Goal: Task Accomplishment & Management: Complete application form

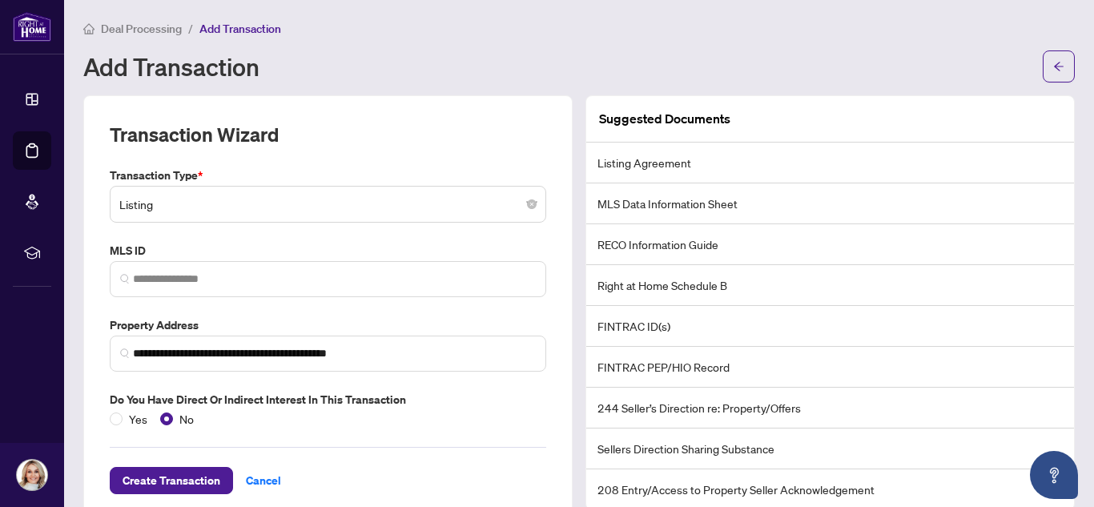
scroll to position [33, 0]
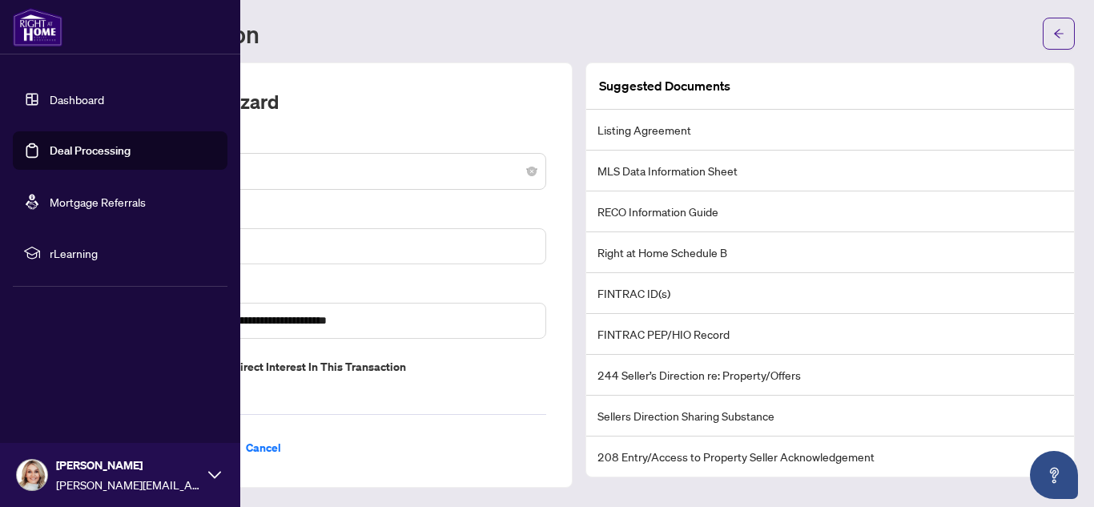
click at [68, 107] on link "Dashboard" at bounding box center [77, 99] width 54 height 14
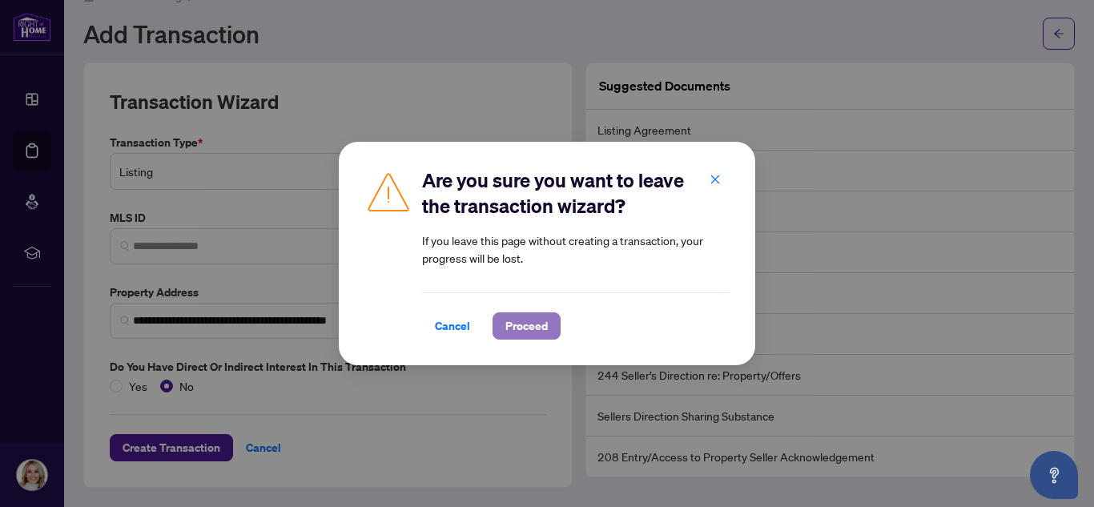
click at [521, 332] on span "Proceed" at bounding box center [527, 326] width 42 height 26
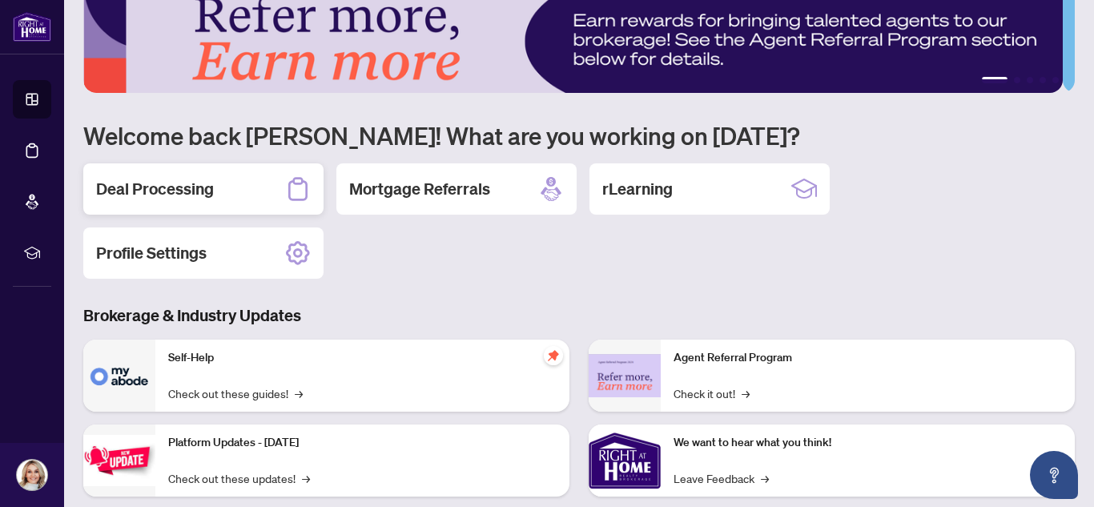
click at [186, 196] on h2 "Deal Processing" at bounding box center [155, 189] width 118 height 22
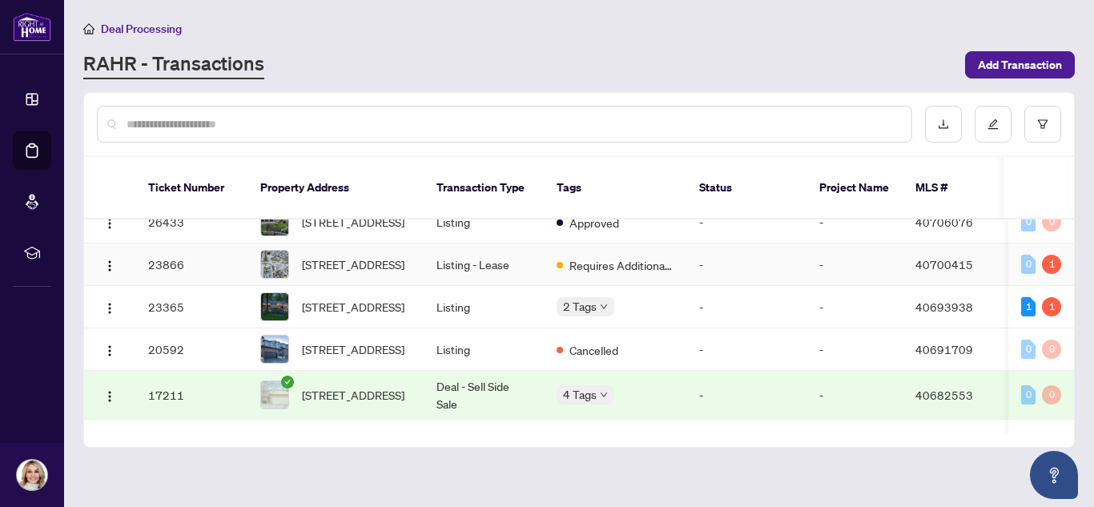
scroll to position [575, 0]
click at [411, 288] on td "[STREET_ADDRESS]" at bounding box center [336, 266] width 176 height 42
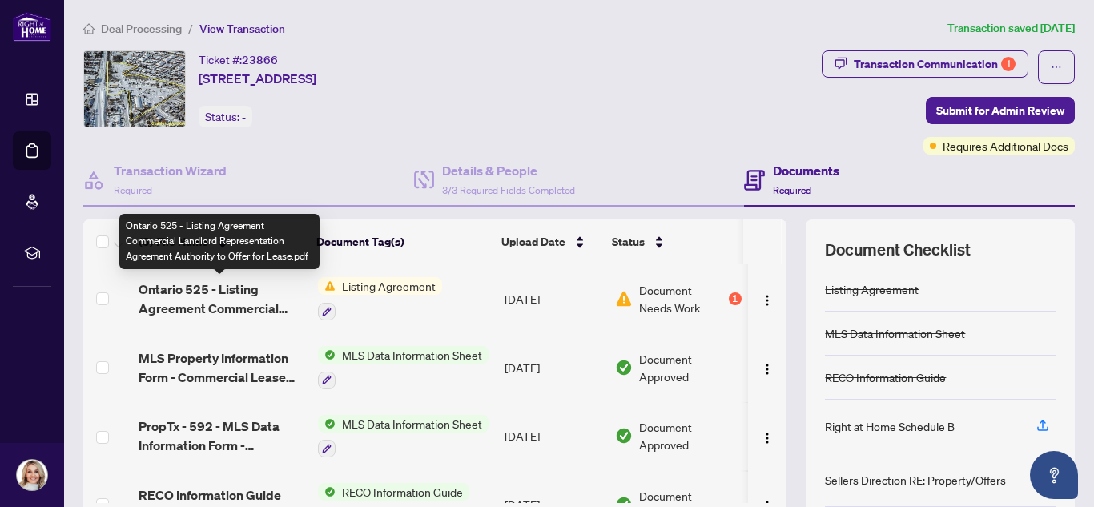
click at [218, 301] on span "Ontario 525 - Listing Agreement Commercial Landlord Representation Agreement Au…" at bounding box center [222, 299] width 167 height 38
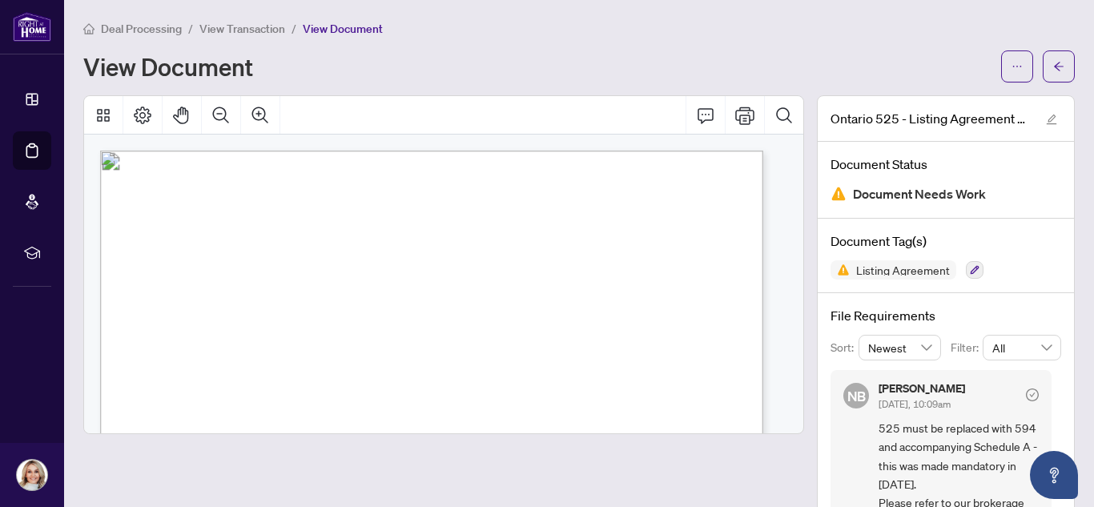
click at [294, 465] on div at bounding box center [443, 339] width 721 height 489
click at [1012, 62] on icon "ellipsis" at bounding box center [1017, 66] width 11 height 11
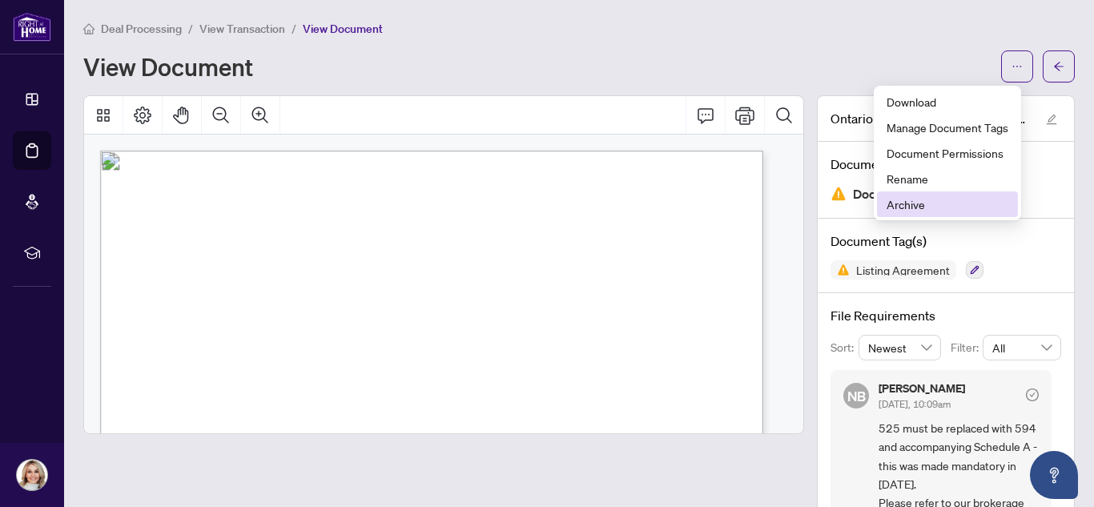
click at [932, 201] on span "Archive" at bounding box center [948, 204] width 122 height 18
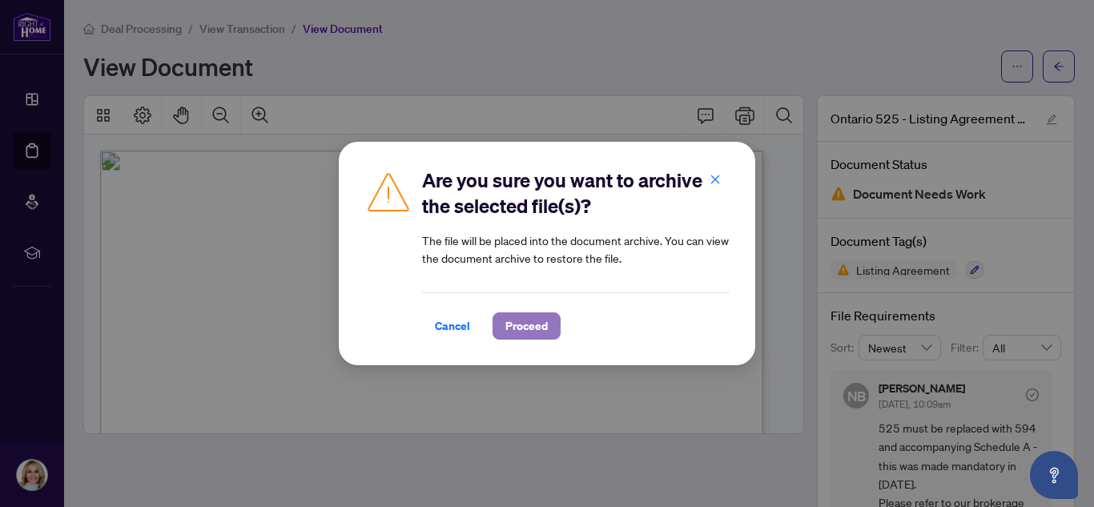
click at [527, 333] on span "Proceed" at bounding box center [527, 326] width 42 height 26
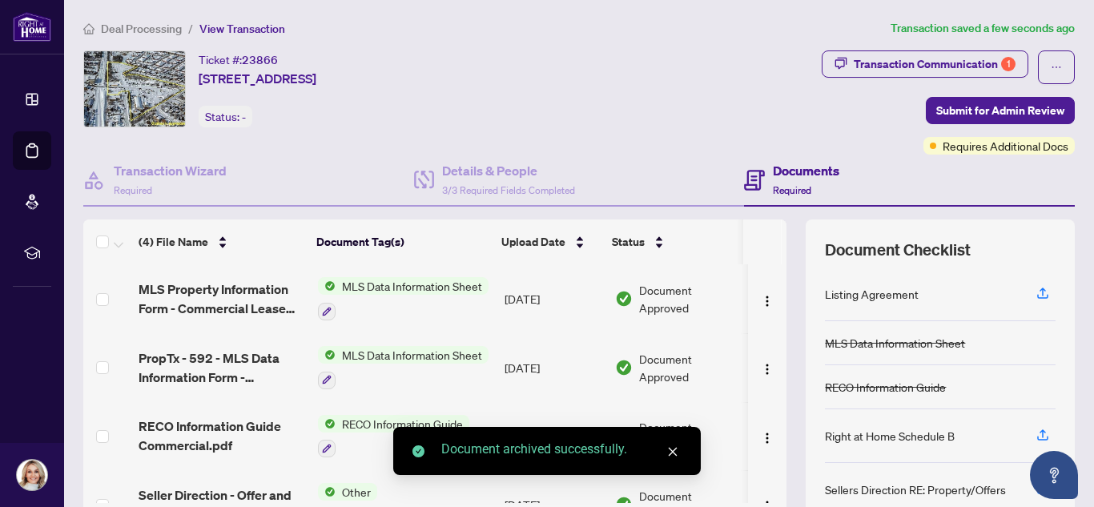
scroll to position [37, 0]
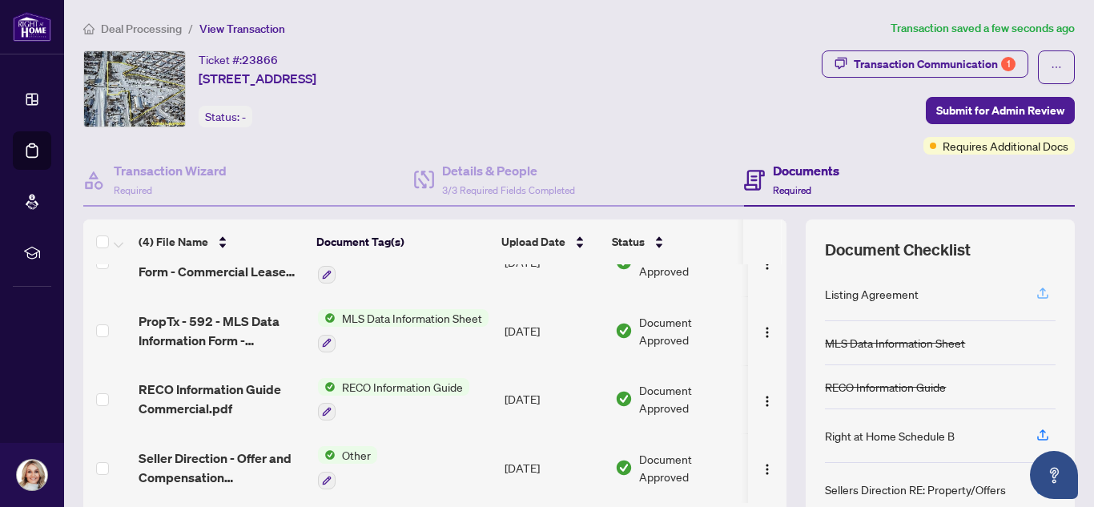
click at [1040, 288] on icon "button" at bounding box center [1043, 292] width 6 height 8
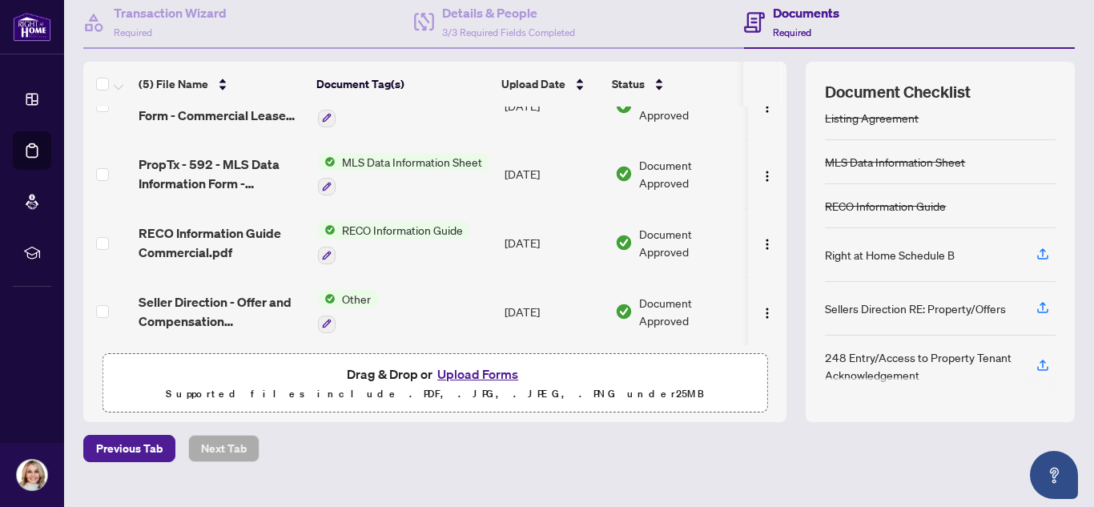
scroll to position [160, 0]
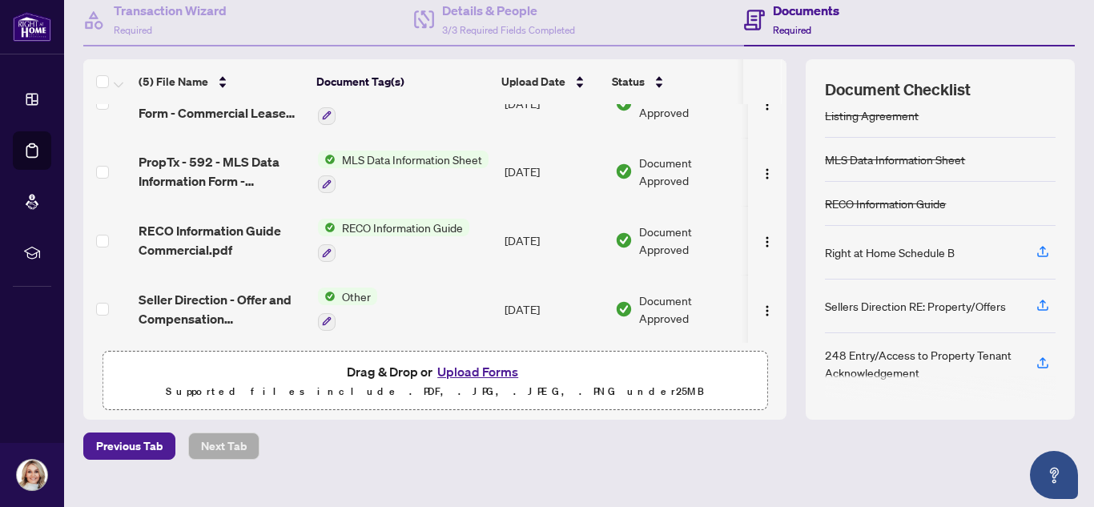
click at [465, 369] on button "Upload Forms" at bounding box center [478, 371] width 91 height 21
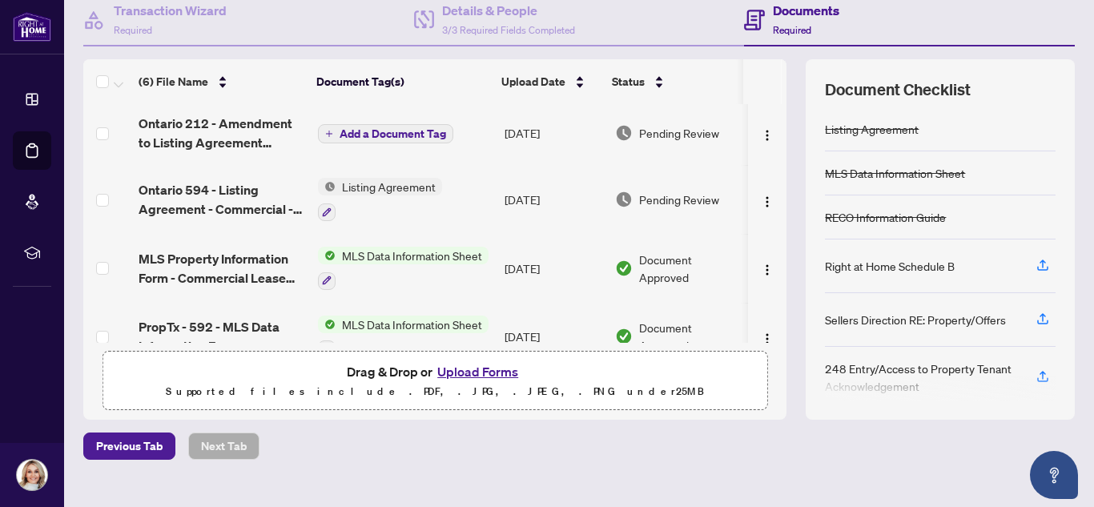
scroll to position [0, 0]
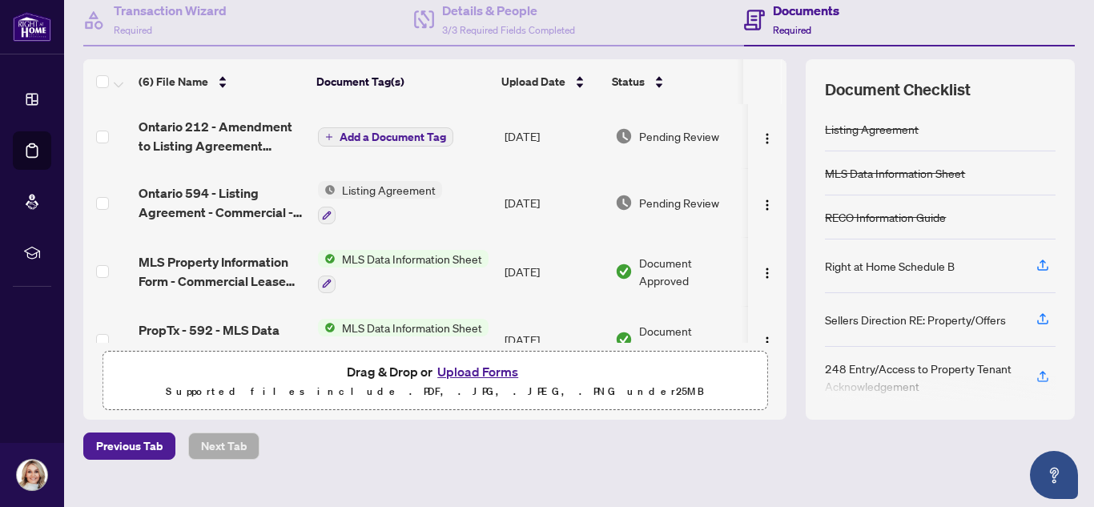
click at [366, 137] on span "Add a Document Tag" at bounding box center [393, 136] width 107 height 11
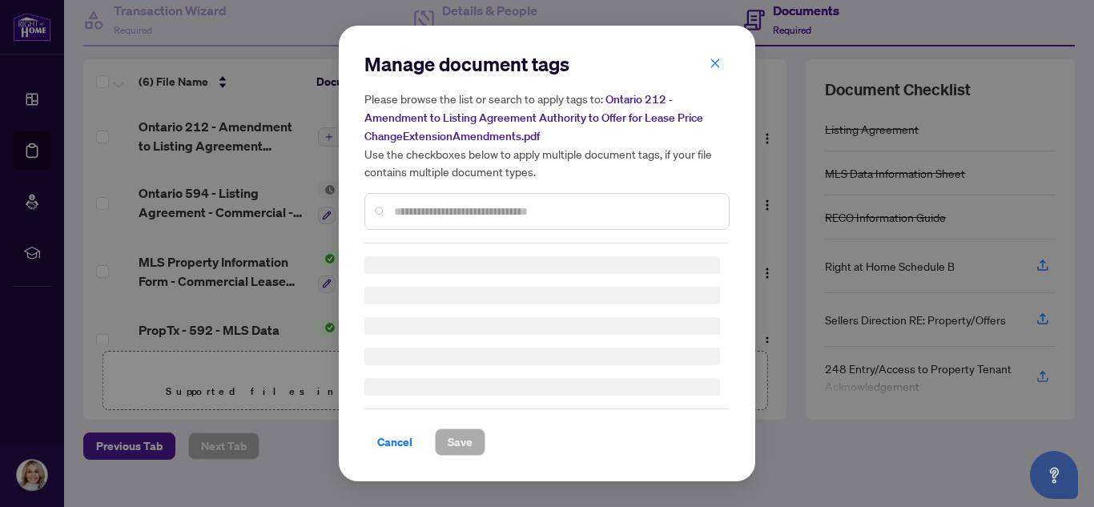
click at [437, 219] on div "Manage document tags Please browse the list or search to apply tags to: Ontario…" at bounding box center [547, 253] width 365 height 405
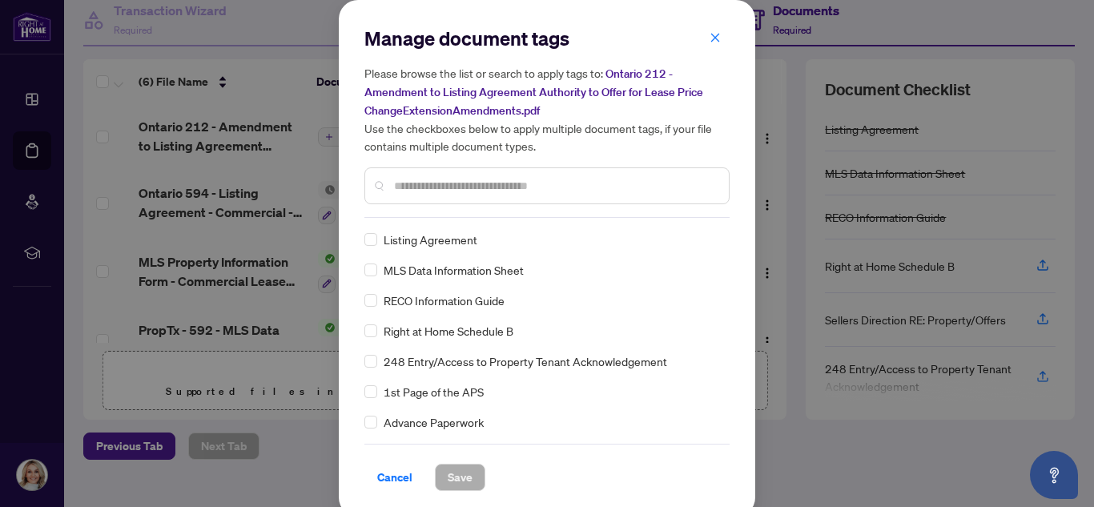
click at [436, 186] on input "text" at bounding box center [555, 186] width 322 height 18
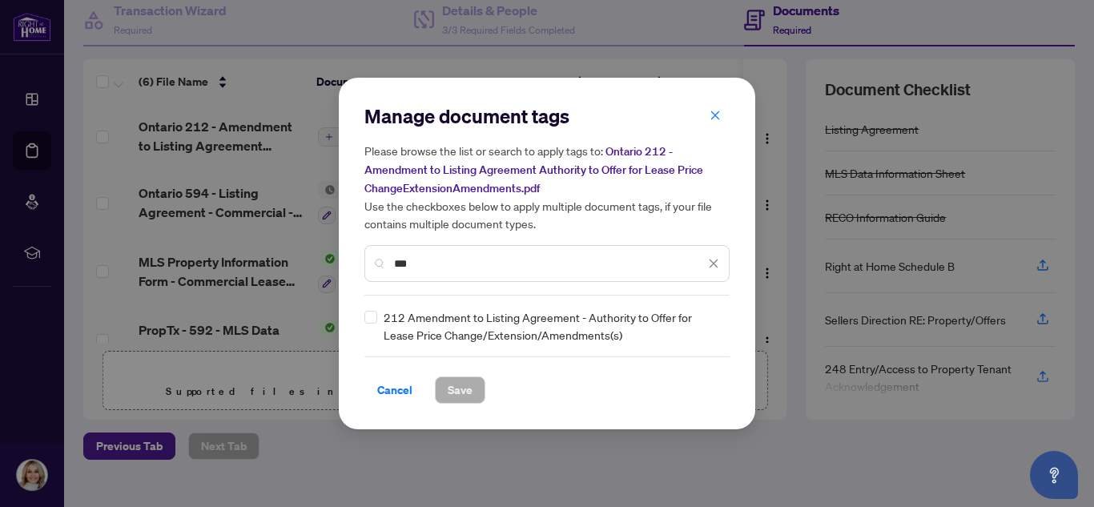
type input "***"
click at [385, 320] on span "212 Amendment to Listing Agreement - Authority to Offer for Lease Price Change/…" at bounding box center [552, 325] width 336 height 35
click at [453, 390] on span "Save" at bounding box center [460, 390] width 25 height 26
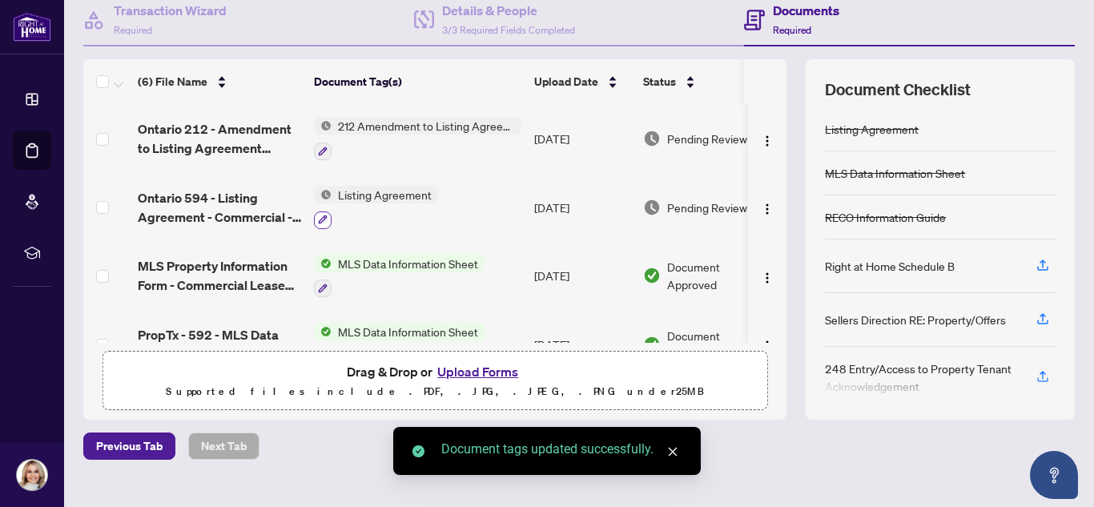
click at [324, 216] on icon "button" at bounding box center [323, 220] width 9 height 9
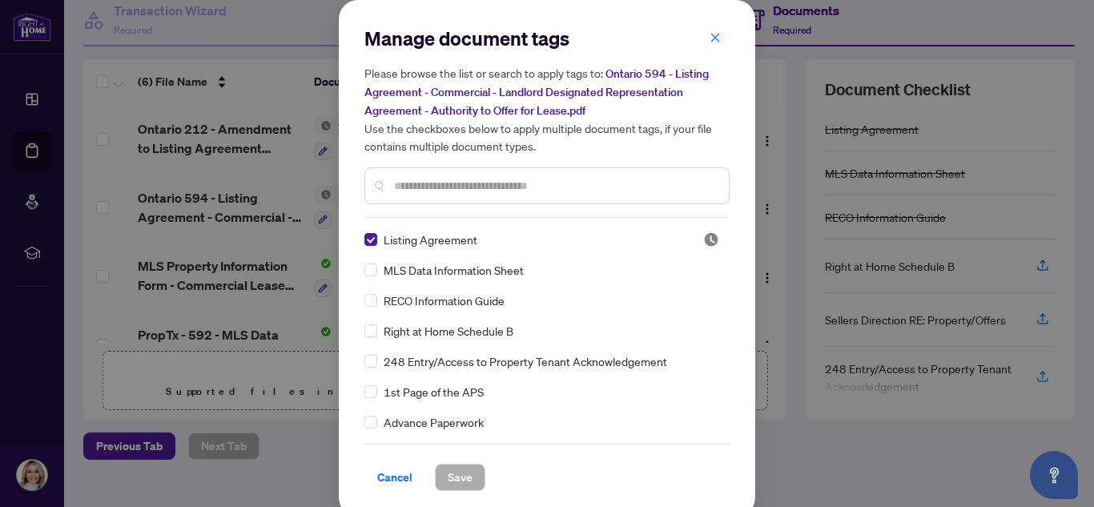
click at [422, 187] on input "text" at bounding box center [555, 186] width 322 height 18
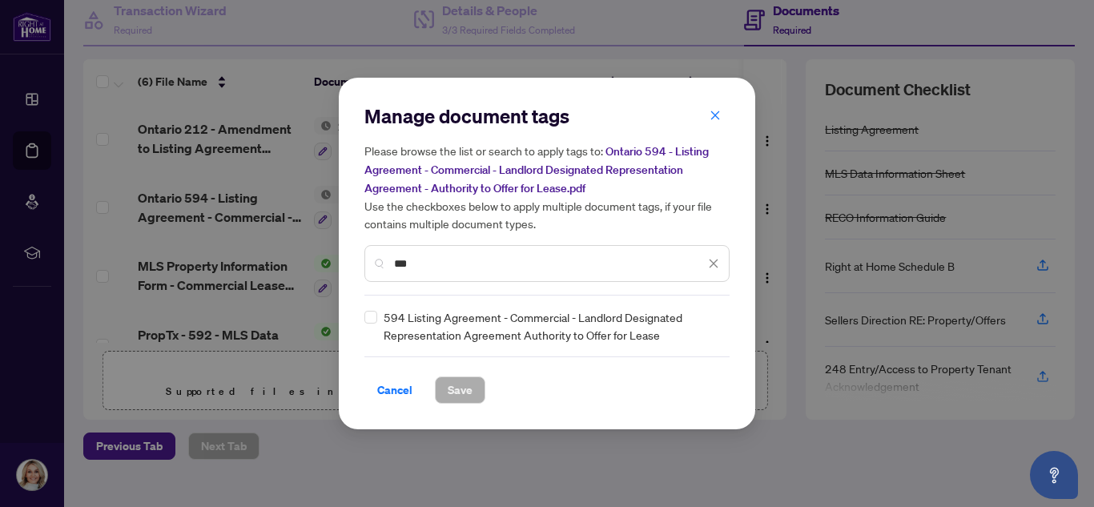
type input "***"
click at [472, 395] on button "Save" at bounding box center [460, 390] width 50 height 27
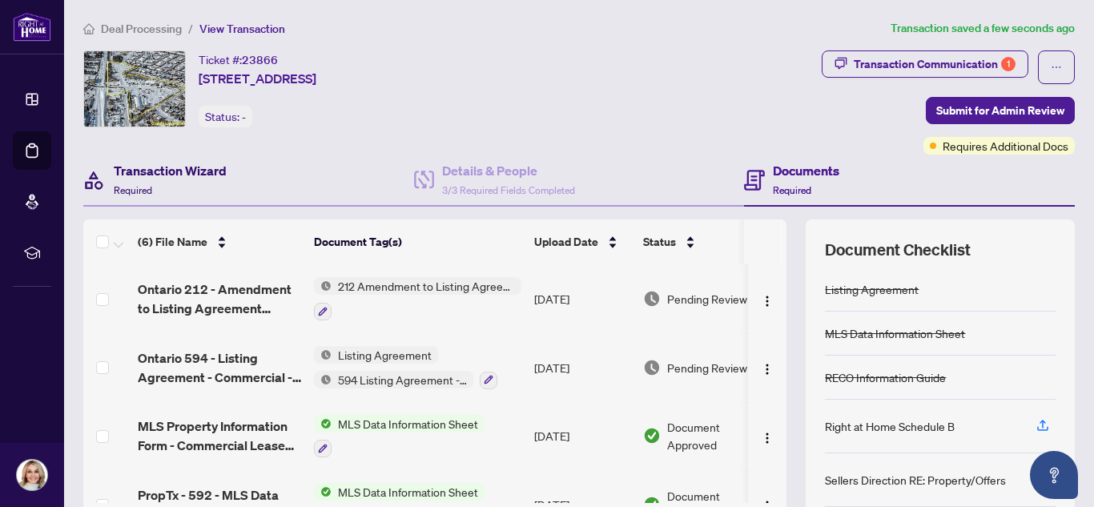
click at [171, 175] on h4 "Transaction Wizard" at bounding box center [170, 170] width 113 height 19
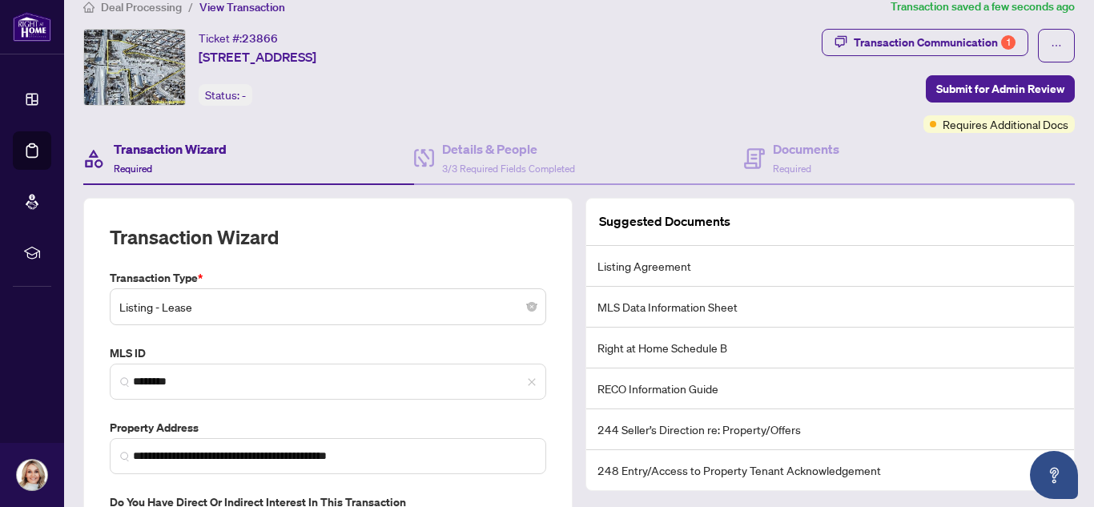
scroll to position [14, 0]
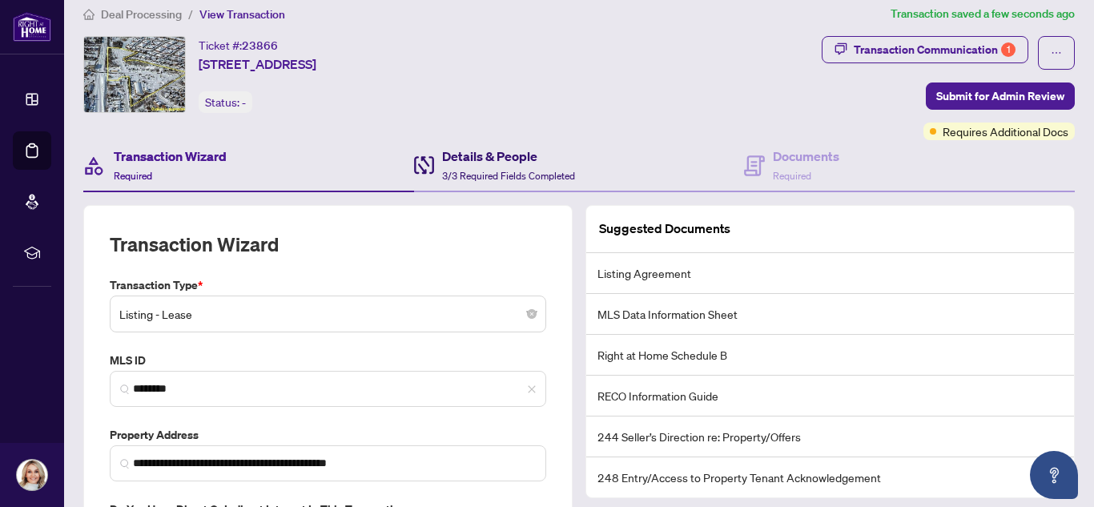
click at [455, 155] on h4 "Details & People" at bounding box center [508, 156] width 133 height 19
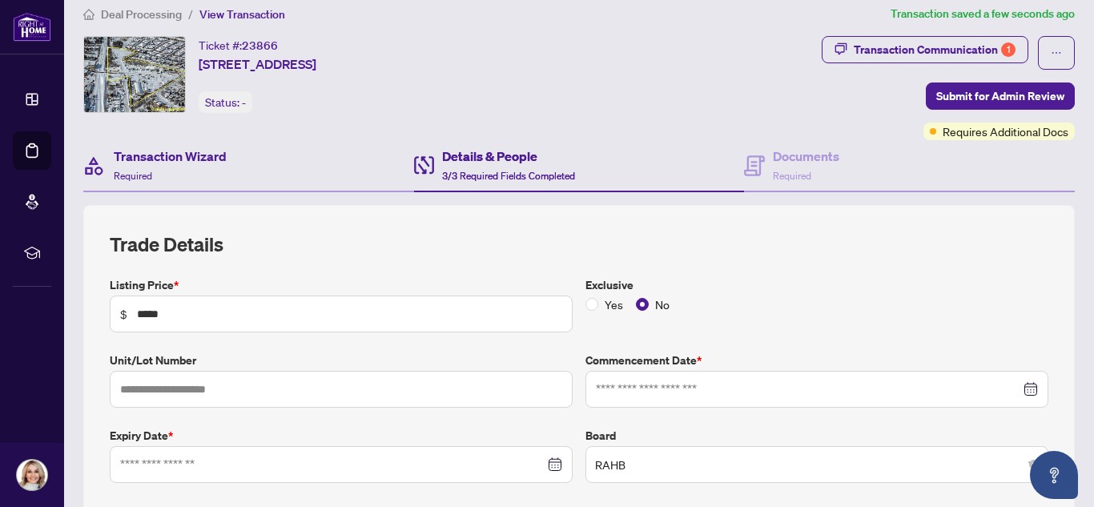
type input "**********"
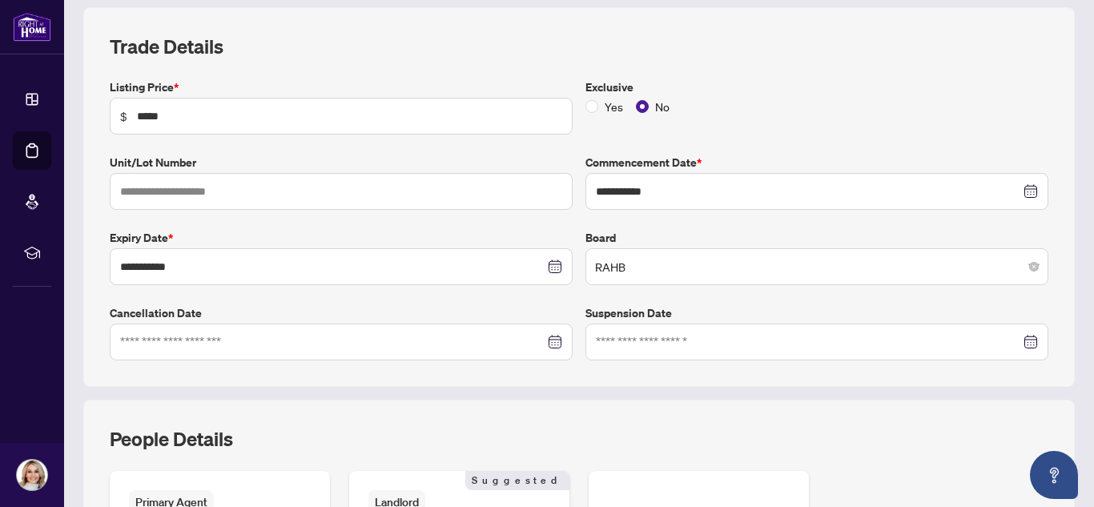
scroll to position [214, 0]
click at [551, 267] on icon "close-circle" at bounding box center [556, 265] width 11 height 11
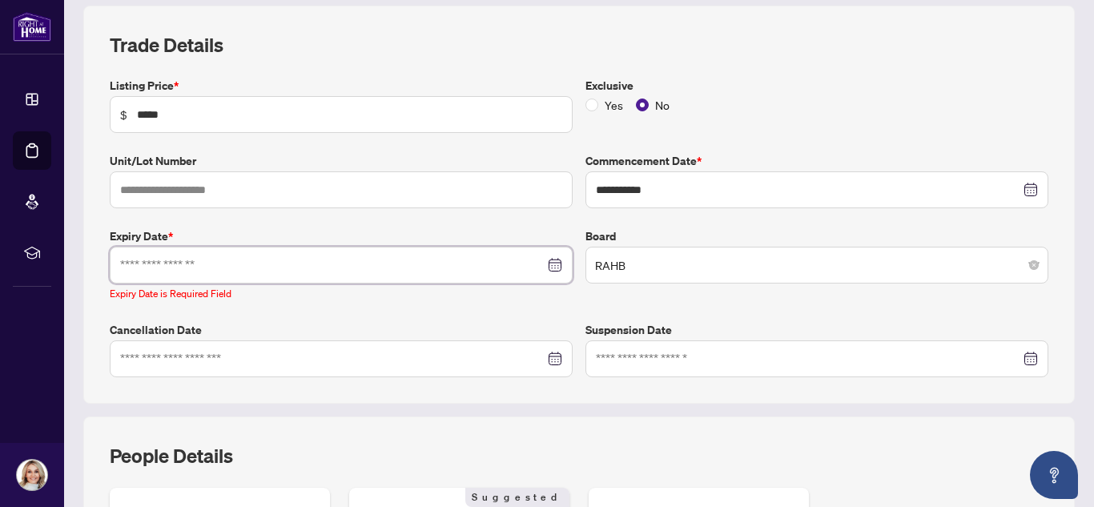
click at [298, 261] on input at bounding box center [332, 265] width 425 height 18
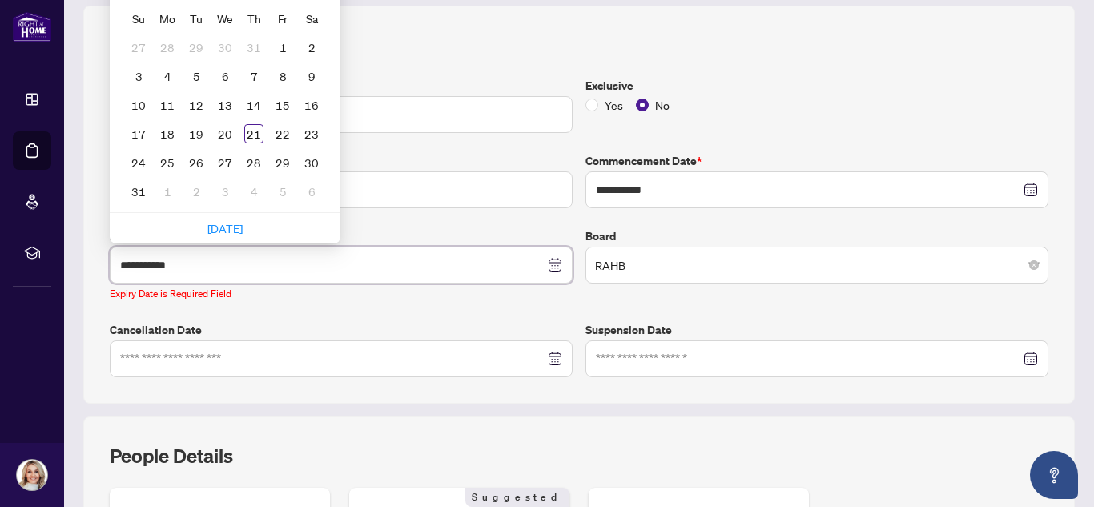
type input "**********"
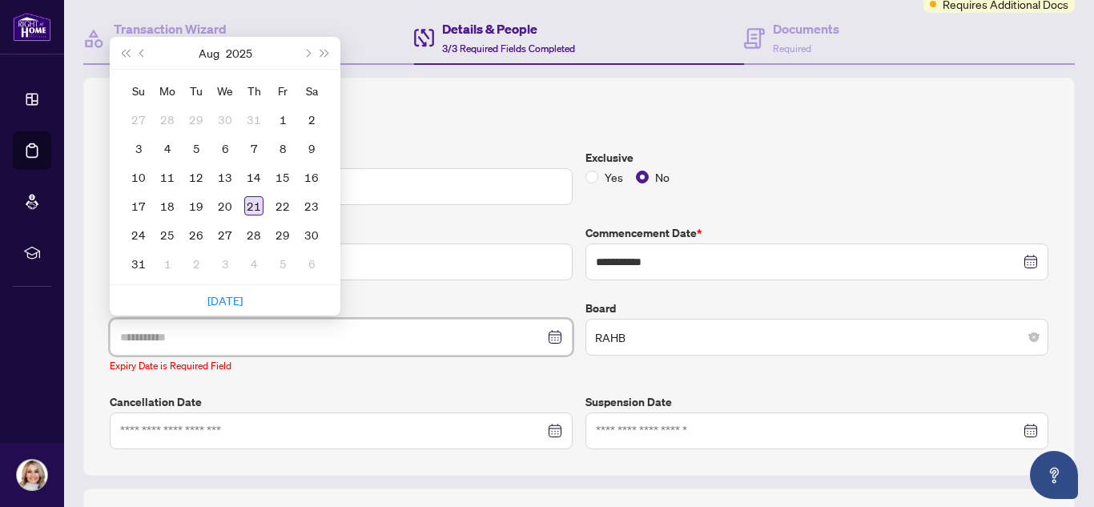
scroll to position [139, 0]
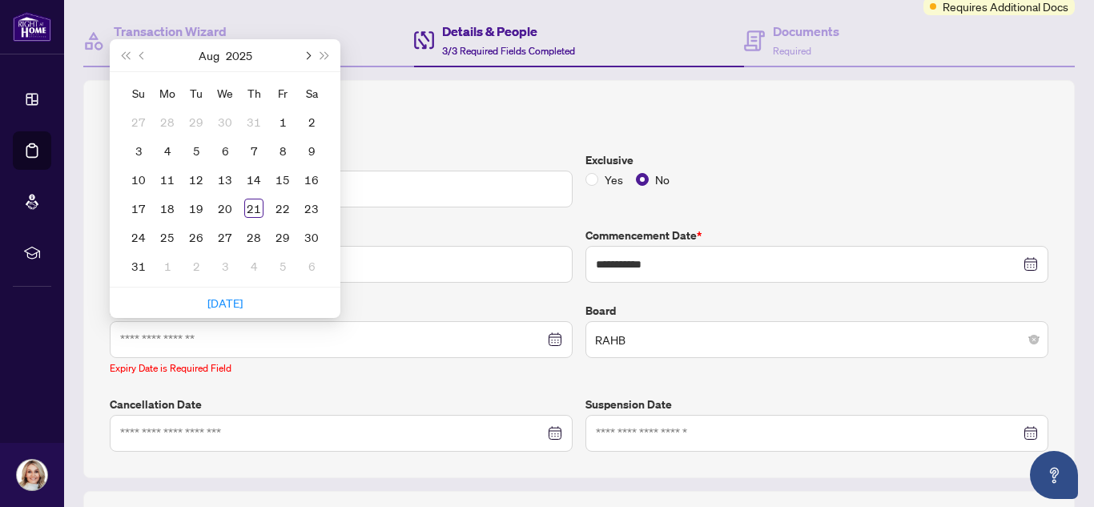
click at [304, 54] on span "Next month (PageDown)" at bounding box center [307, 55] width 8 height 8
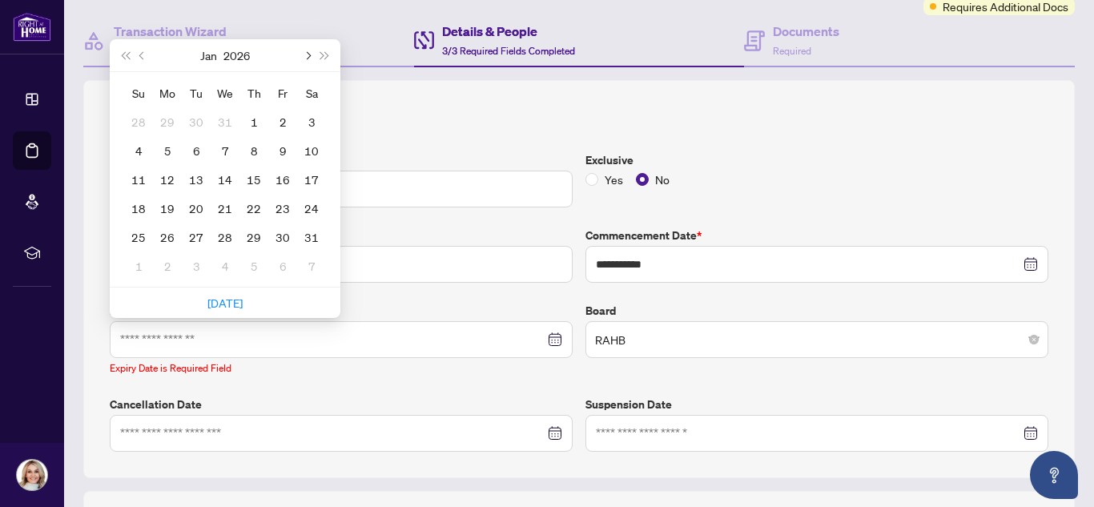
click at [304, 54] on span "Next month (PageDown)" at bounding box center [307, 55] width 8 height 8
type input "**********"
click at [284, 208] on div "27" at bounding box center [282, 208] width 19 height 19
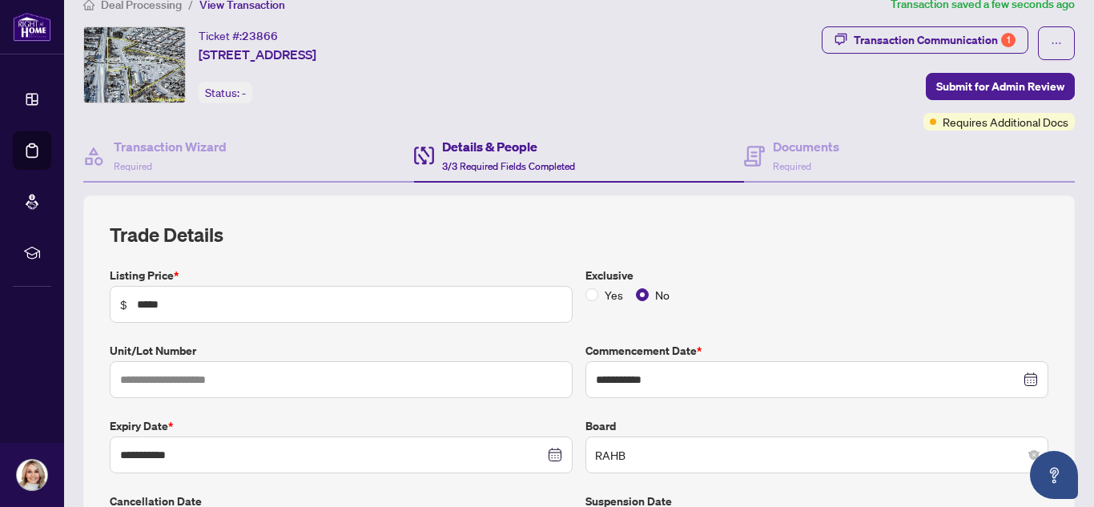
scroll to position [0, 0]
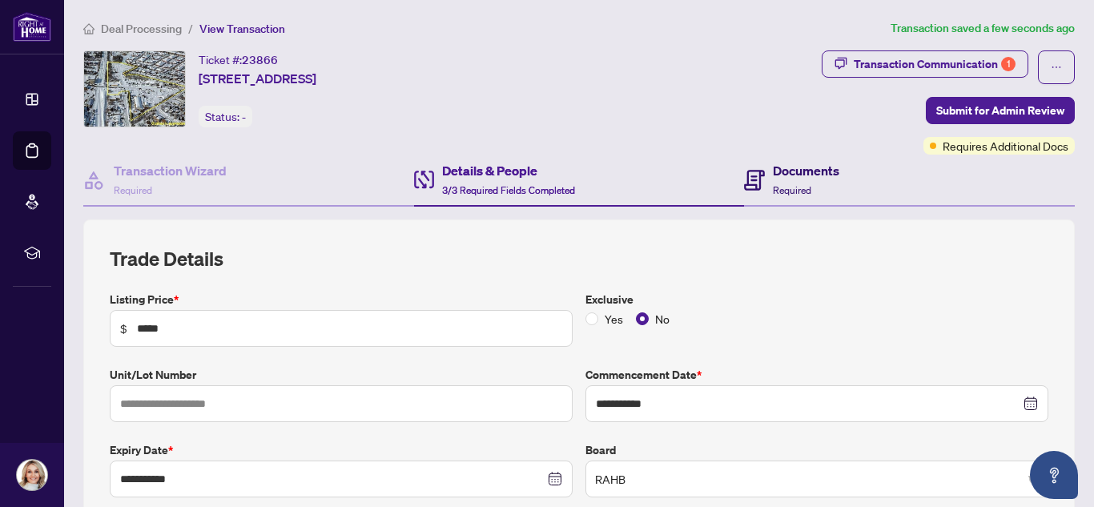
click at [816, 190] on div "Documents Required" at bounding box center [806, 180] width 66 height 38
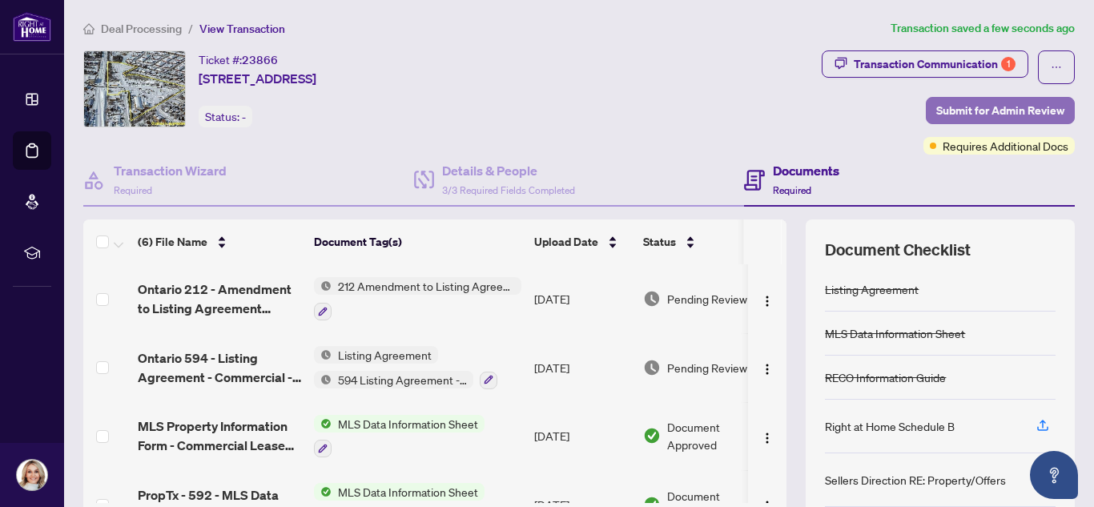
click at [977, 108] on span "Submit for Admin Review" at bounding box center [1001, 111] width 128 height 26
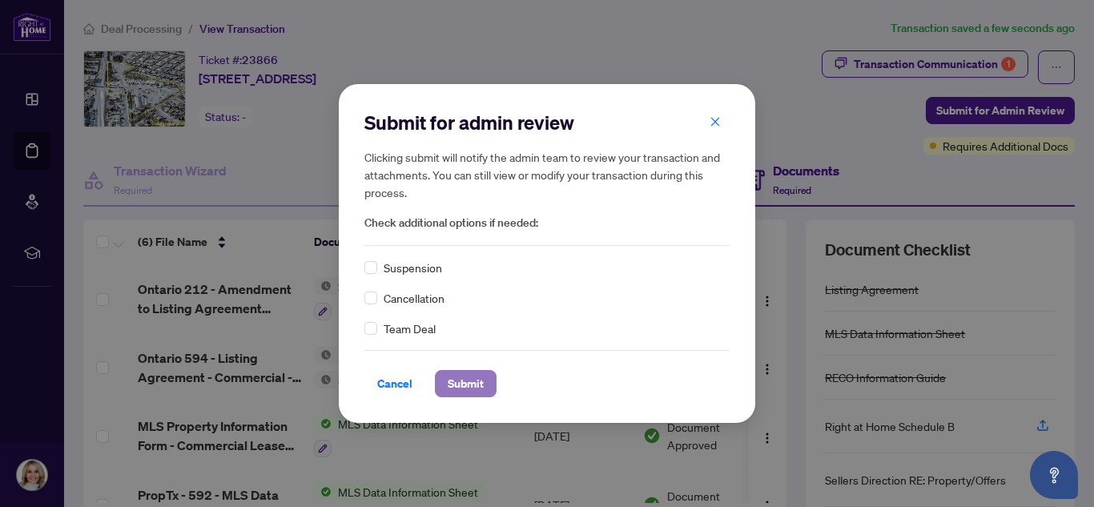
click at [465, 385] on span "Submit" at bounding box center [466, 384] width 36 height 26
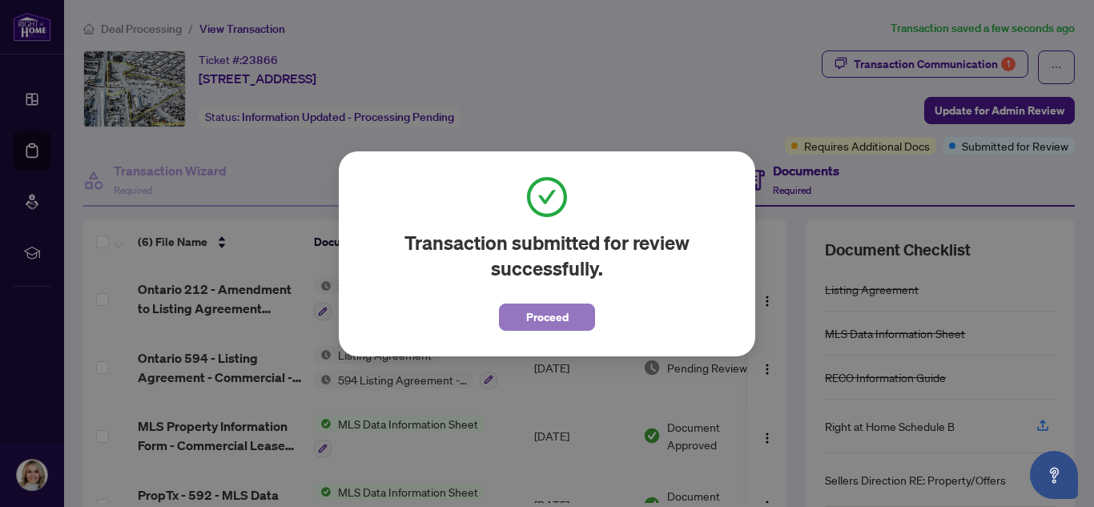
click at [558, 314] on span "Proceed" at bounding box center [547, 317] width 42 height 26
